Goal: Understand process/instructions: Learn how to perform a task or action

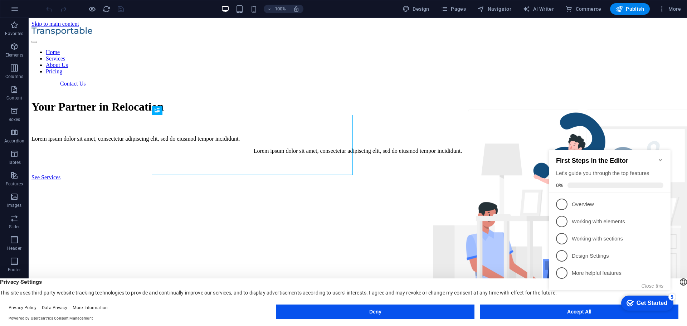
click at [557, 311] on div "checkmark Get Started 5 First Steps in the Editor Let's guide you through the t…" at bounding box center [611, 227] width 130 height 174
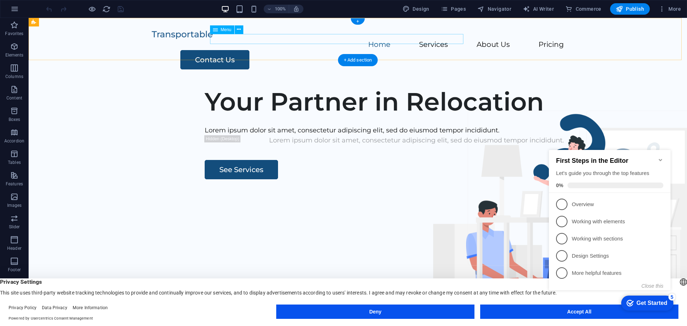
click at [334, 40] on nav "Home Services About Us Pricing" at bounding box center [358, 45] width 412 height 10
click at [335, 40] on nav "Home Services About Us Pricing" at bounding box center [358, 45] width 412 height 10
select select
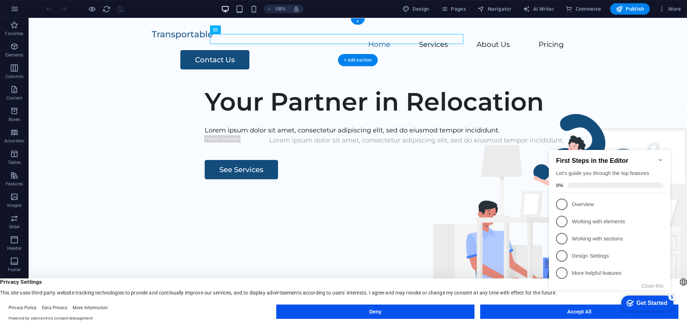
select select
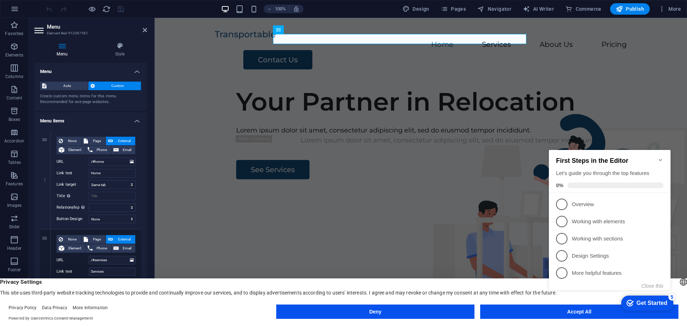
click at [644, 304] on div "Get Started" at bounding box center [652, 303] width 31 height 6
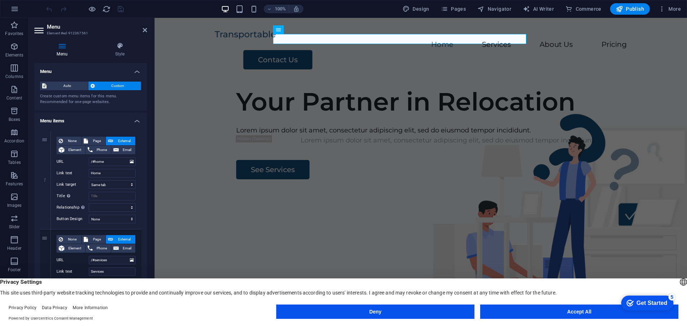
click at [527, 314] on button "Accept All" at bounding box center [579, 312] width 198 height 14
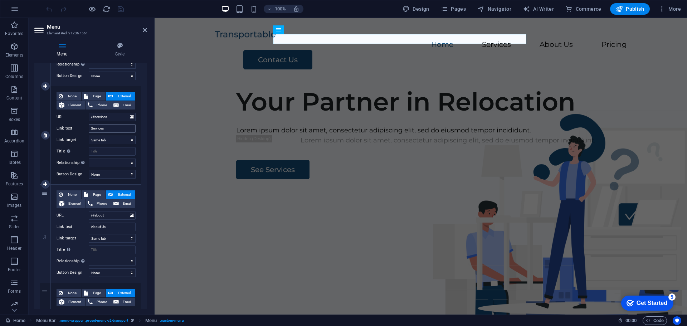
scroll to position [236, 0]
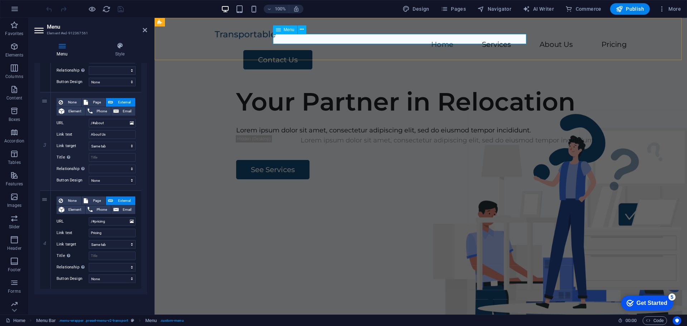
click at [281, 31] on icon at bounding box center [278, 29] width 5 height 9
click at [274, 31] on div "Menu" at bounding box center [285, 29] width 24 height 9
click at [305, 29] on button at bounding box center [302, 29] width 9 height 9
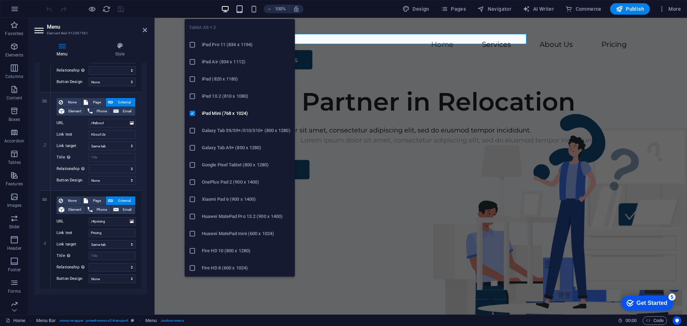
click at [242, 7] on icon "button" at bounding box center [240, 9] width 8 height 8
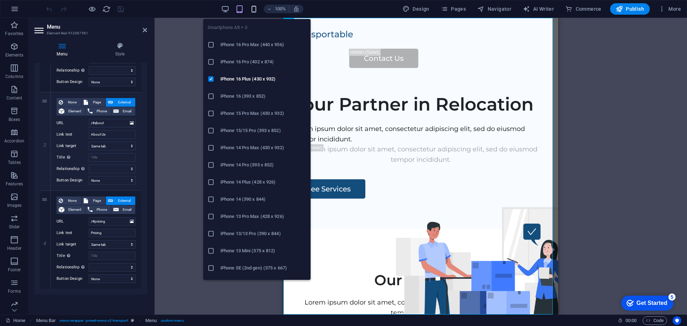
click at [258, 7] on icon "button" at bounding box center [254, 9] width 8 height 8
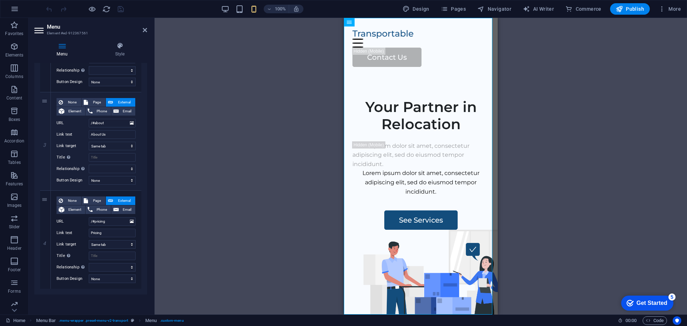
click at [246, 8] on div "100%" at bounding box center [262, 8] width 83 height 11
click at [232, 8] on div "100%" at bounding box center [262, 8] width 83 height 11
click at [218, 9] on div "100% Design Pages Navigator AI Writer Commerce Publish More" at bounding box center [364, 8] width 639 height 11
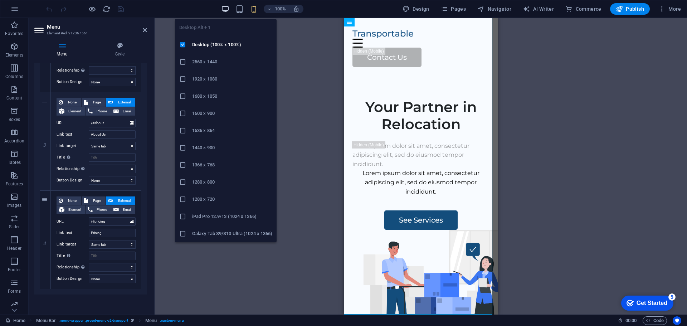
click at [226, 9] on icon "button" at bounding box center [225, 9] width 8 height 8
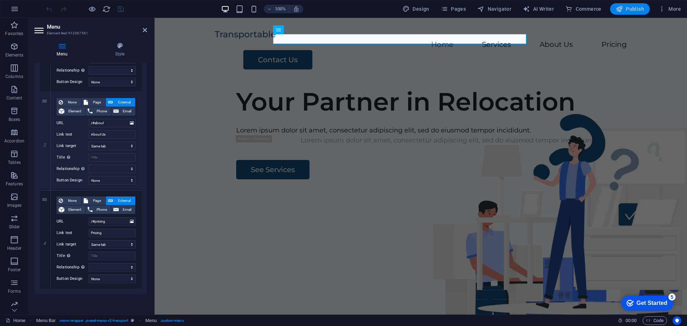
click at [622, 9] on icon "button" at bounding box center [619, 8] width 7 height 7
